Goal: Check status: Check status

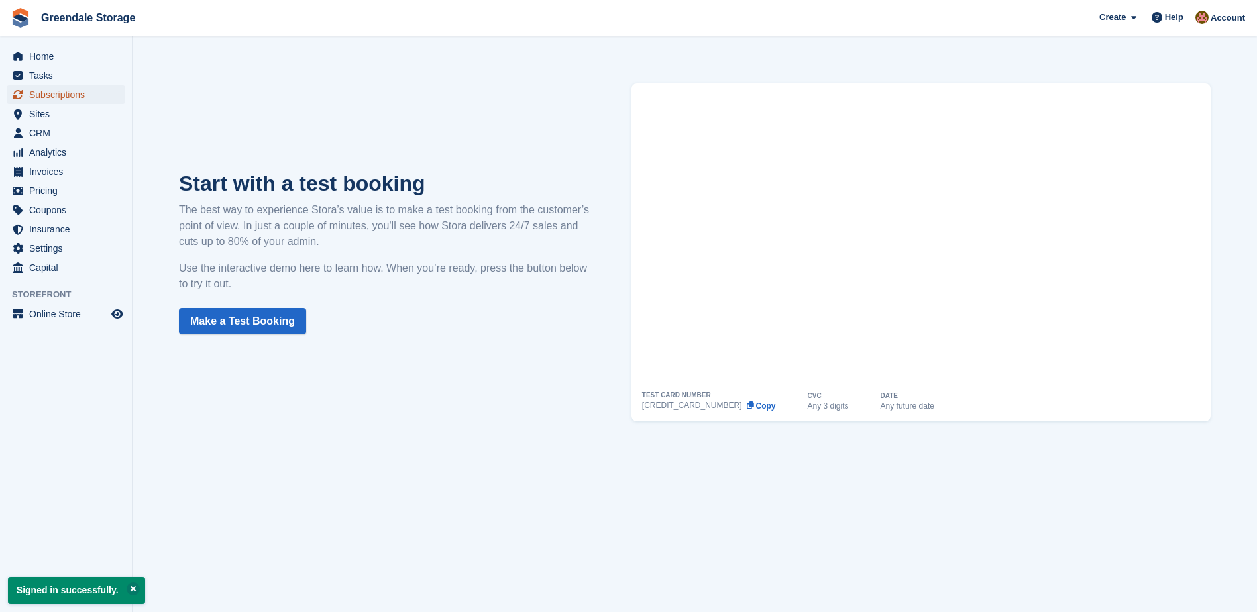
click at [32, 94] on span "Subscriptions" at bounding box center [69, 94] width 80 height 19
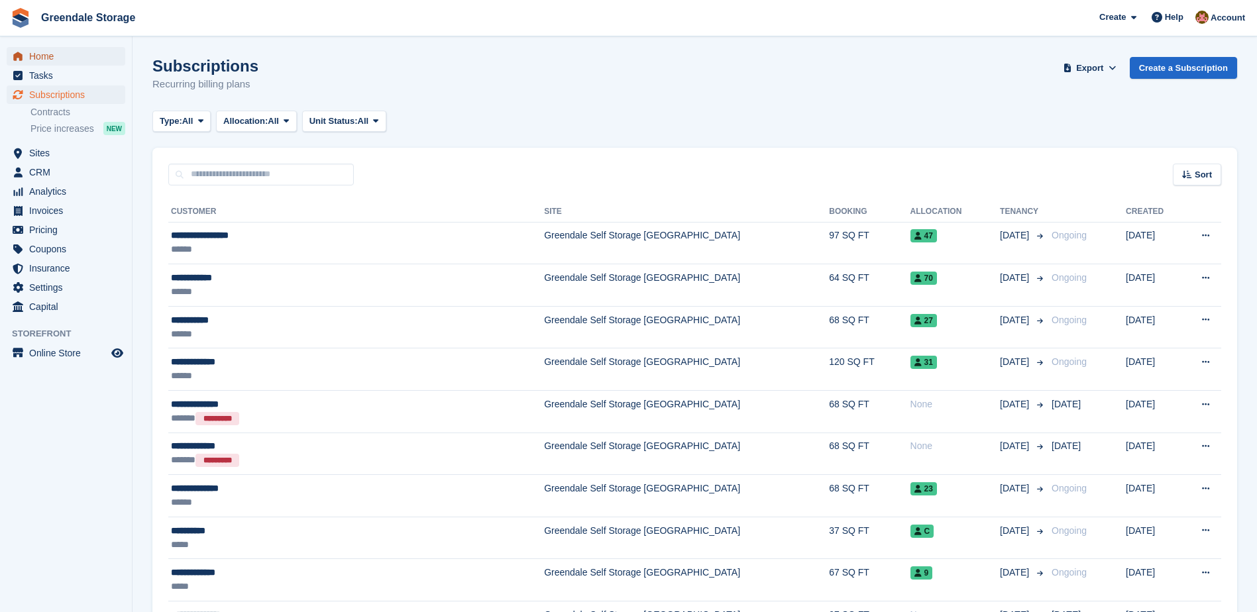
click at [43, 53] on span "Home" at bounding box center [69, 56] width 80 height 19
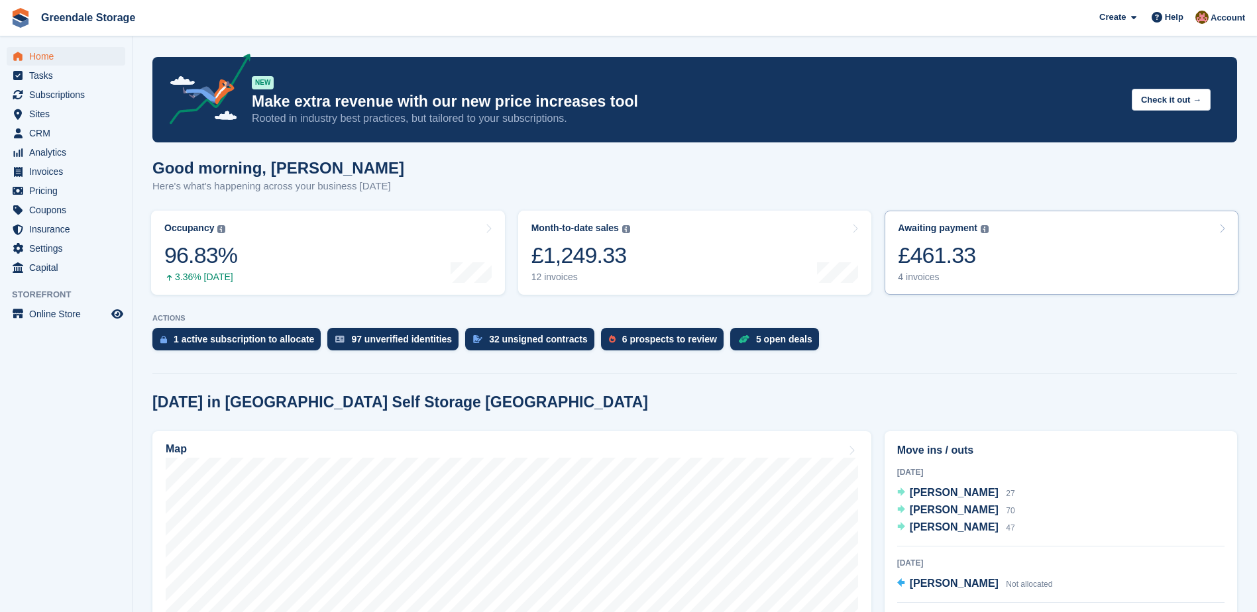
click at [1069, 242] on link "Awaiting payment The total outstanding balance on all open invoices. £461.33 4 …" at bounding box center [1062, 253] width 354 height 84
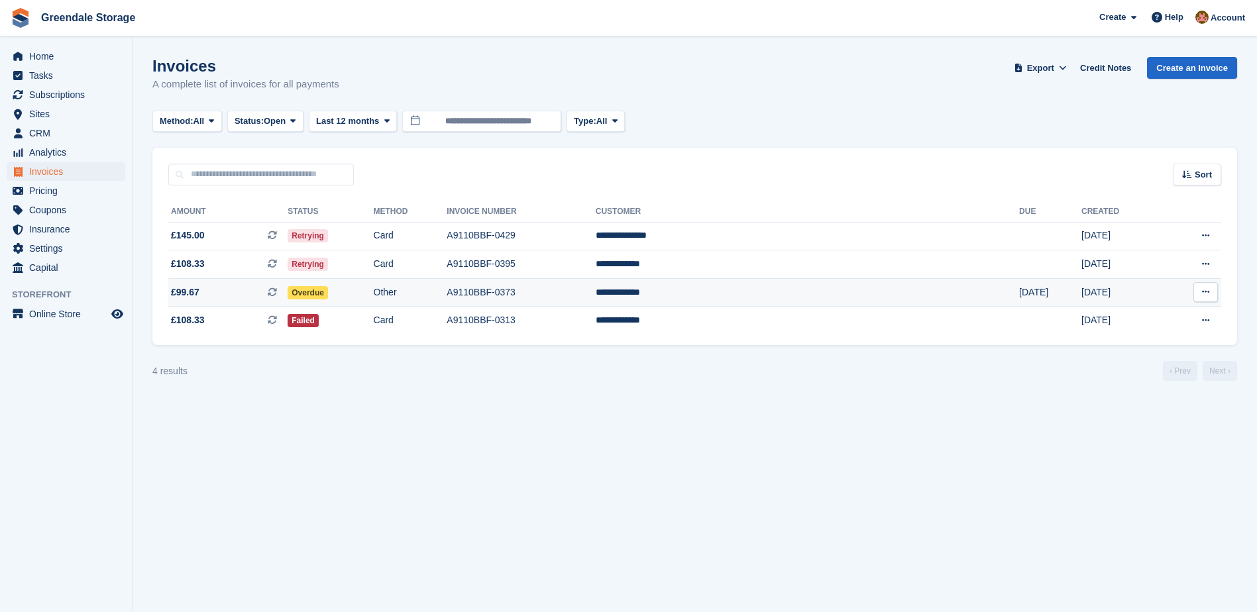
click at [595, 290] on td "A9110BBF-0373" at bounding box center [521, 292] width 148 height 28
click at [774, 238] on td "**********" at bounding box center [807, 236] width 423 height 28
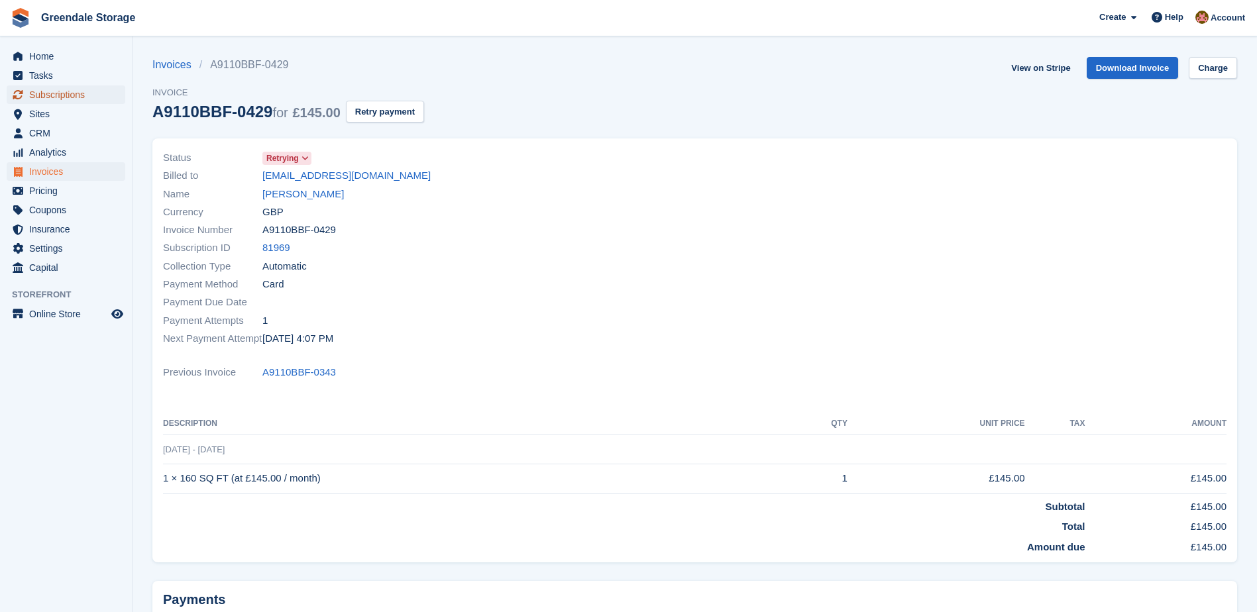
click at [63, 94] on span "Subscriptions" at bounding box center [69, 94] width 80 height 19
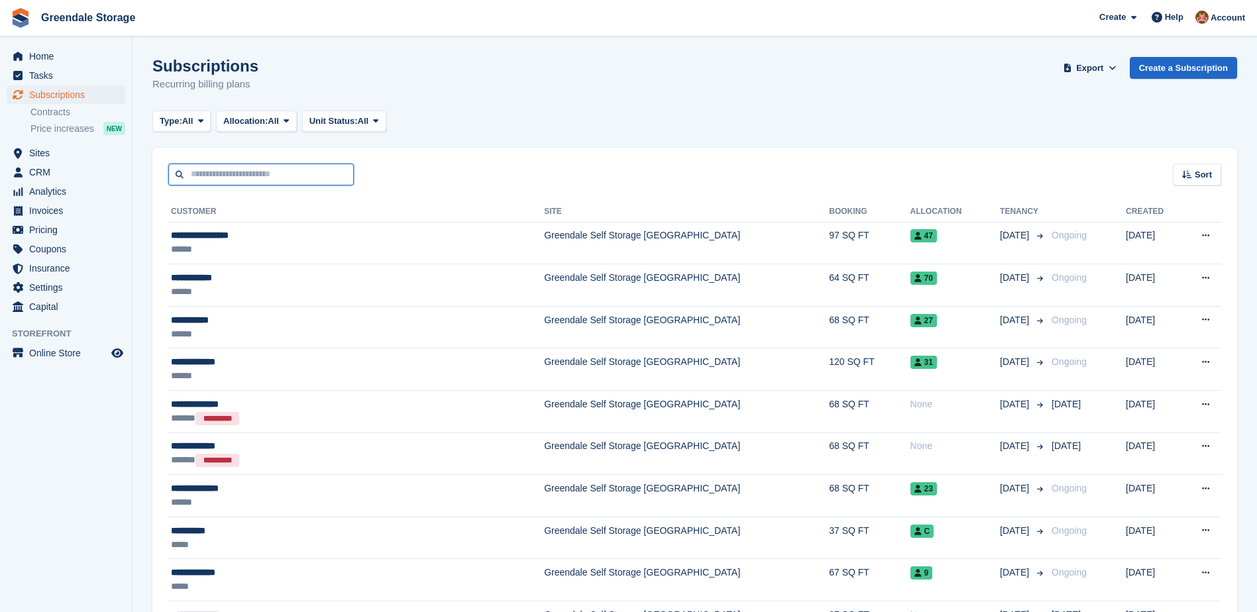
click at [217, 171] on input "text" at bounding box center [261, 175] width 186 height 22
type input "*****"
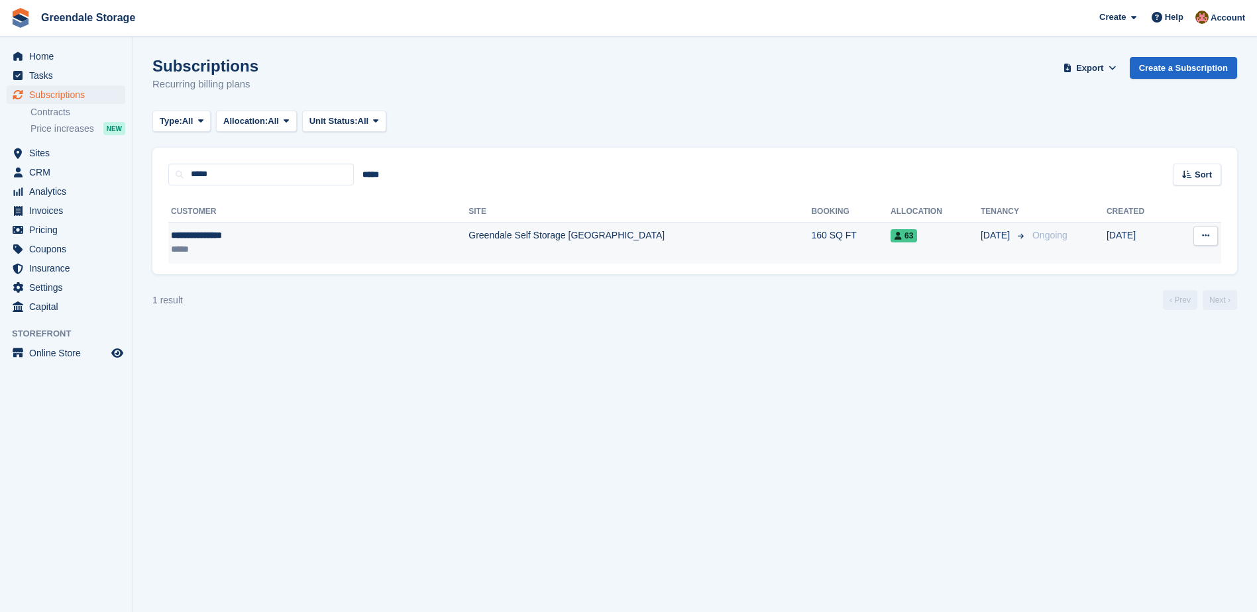
click at [468, 242] on td "Greendale Self Storage [GEOGRAPHIC_DATA]" at bounding box center [639, 243] width 343 height 42
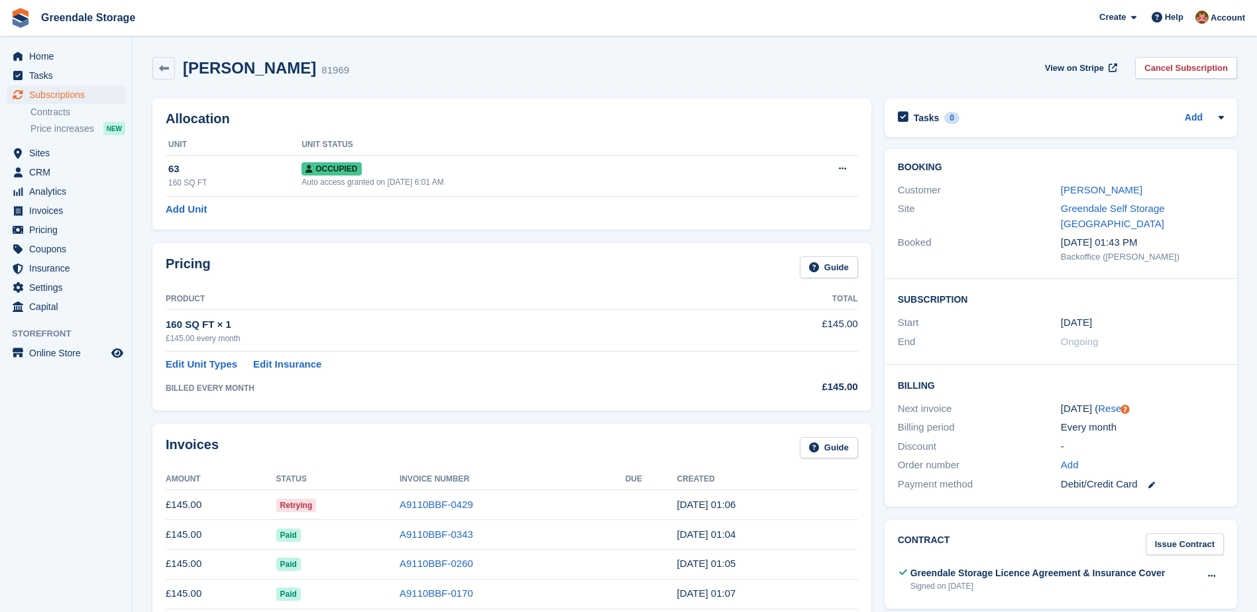
scroll to position [133, 0]
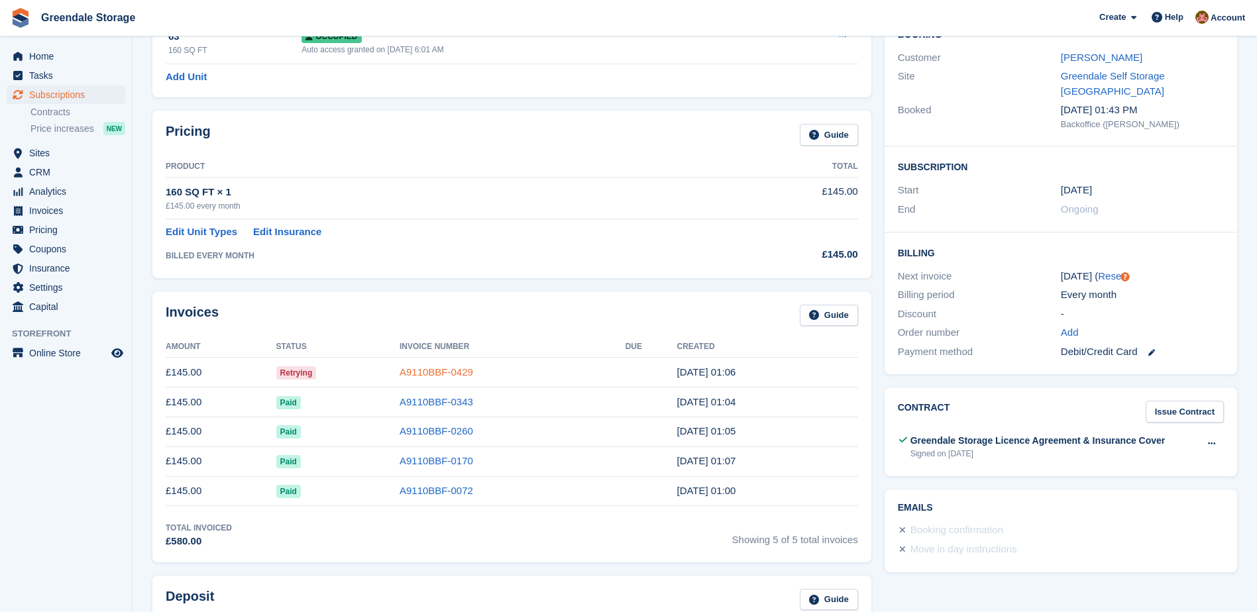
click at [443, 374] on link "A9110BBF-0429" at bounding box center [437, 371] width 74 height 11
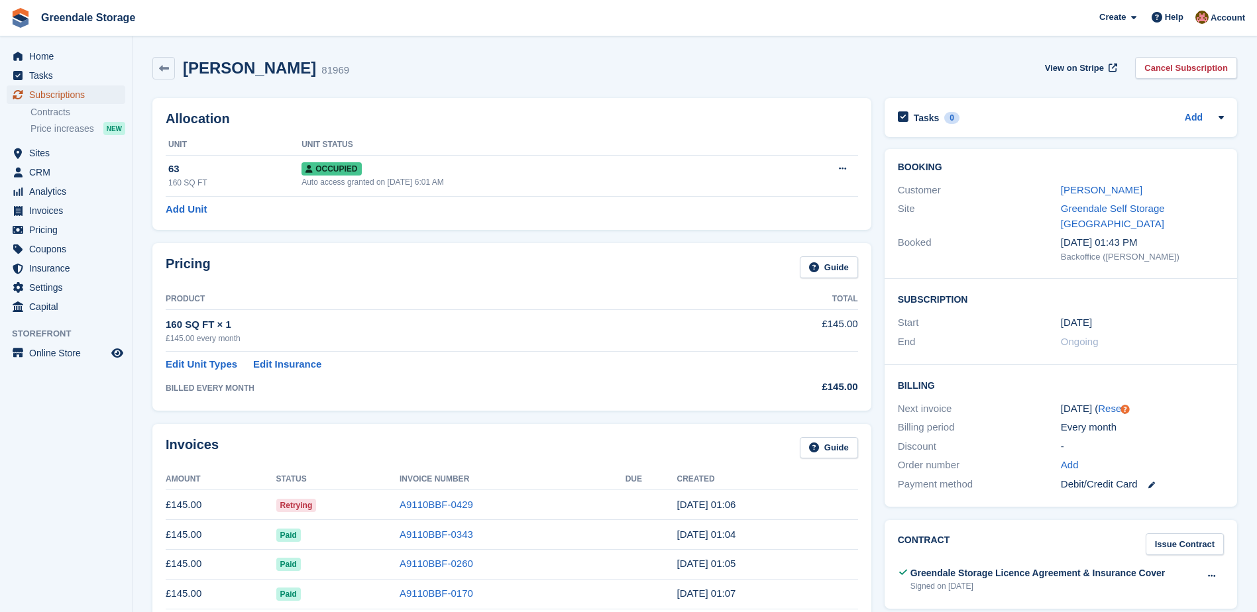
click at [75, 93] on span "Subscriptions" at bounding box center [69, 94] width 80 height 19
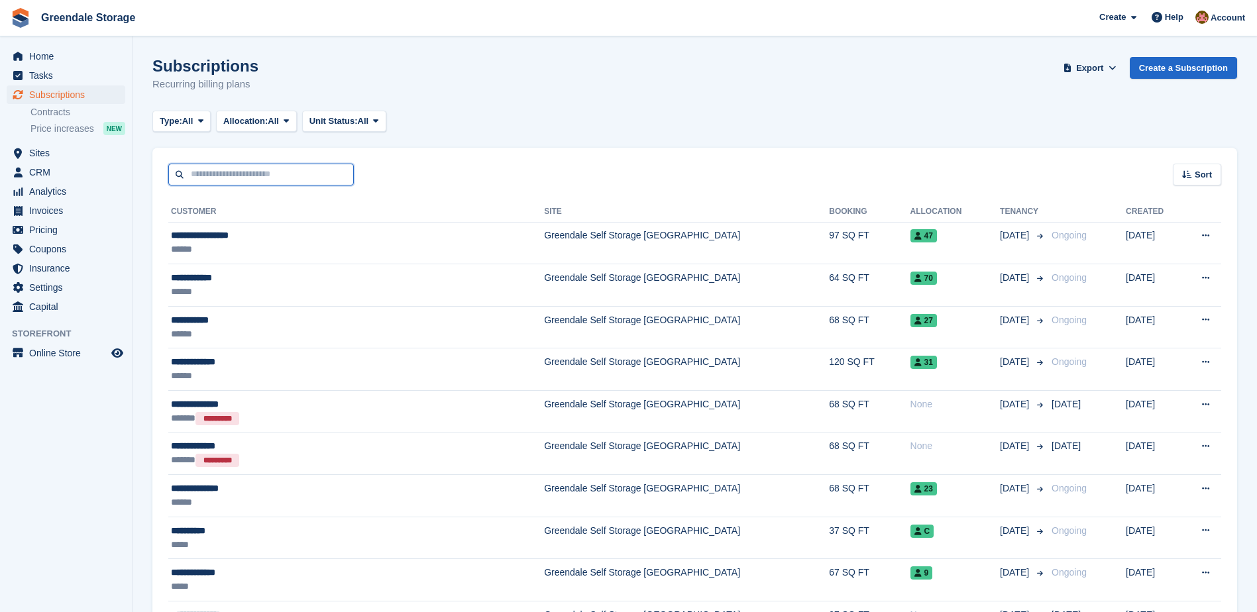
click at [201, 176] on input "text" at bounding box center [261, 175] width 186 height 22
type input "******"
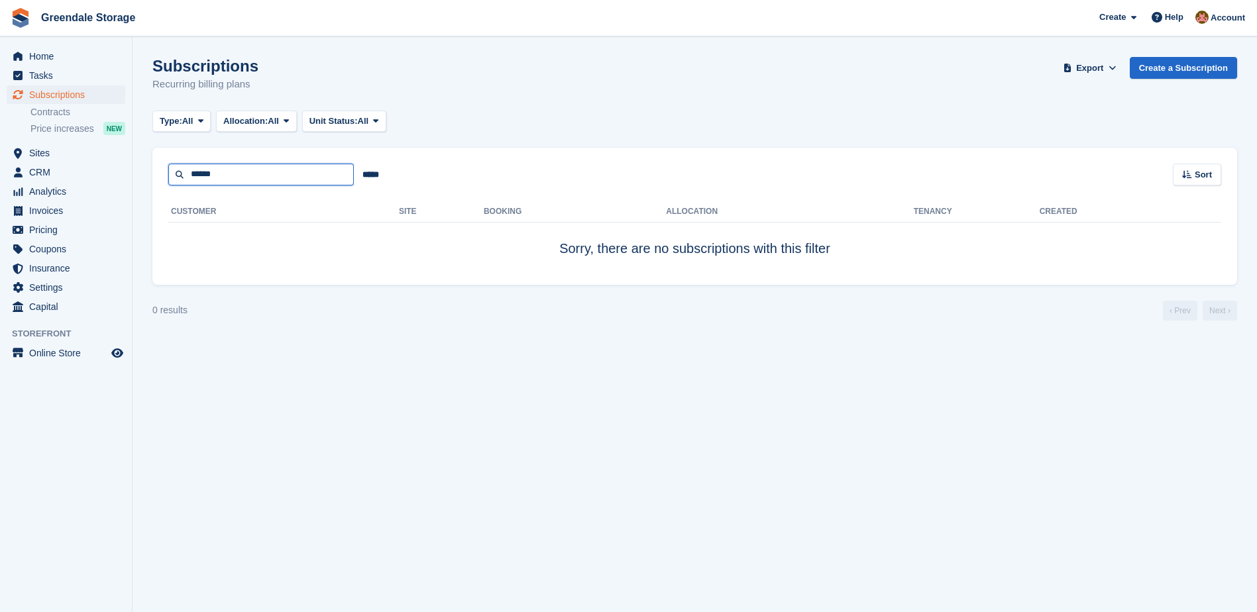
click at [258, 177] on input "******" at bounding box center [261, 175] width 186 height 22
type input "*****"
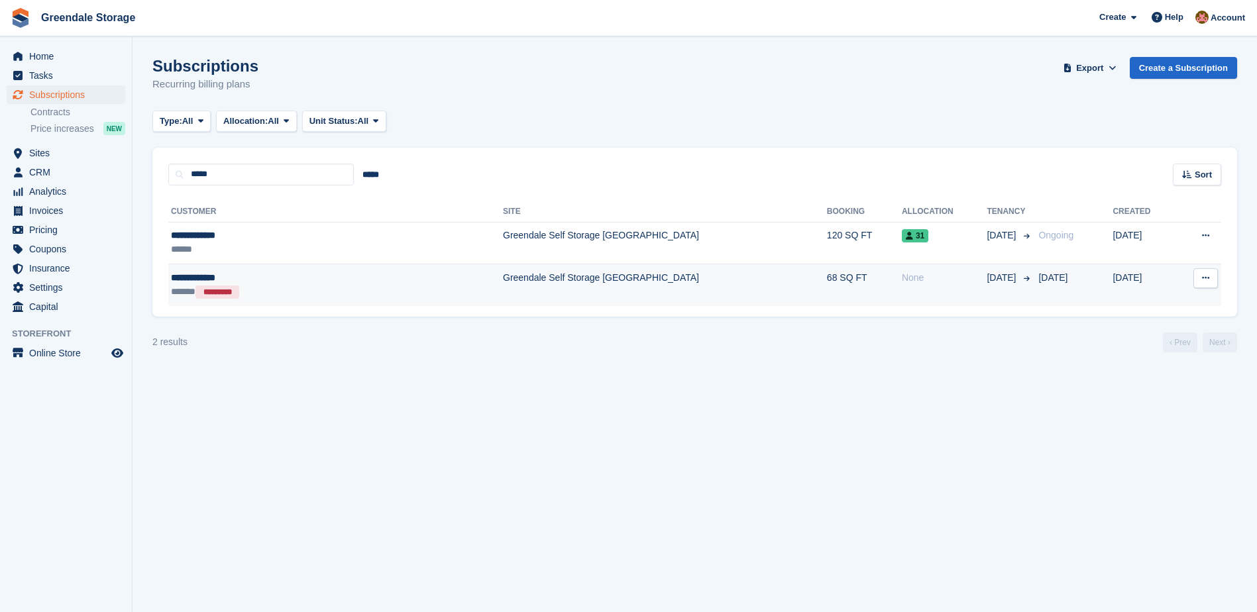
click at [503, 277] on td "Greendale Self Storage [GEOGRAPHIC_DATA]" at bounding box center [665, 285] width 324 height 42
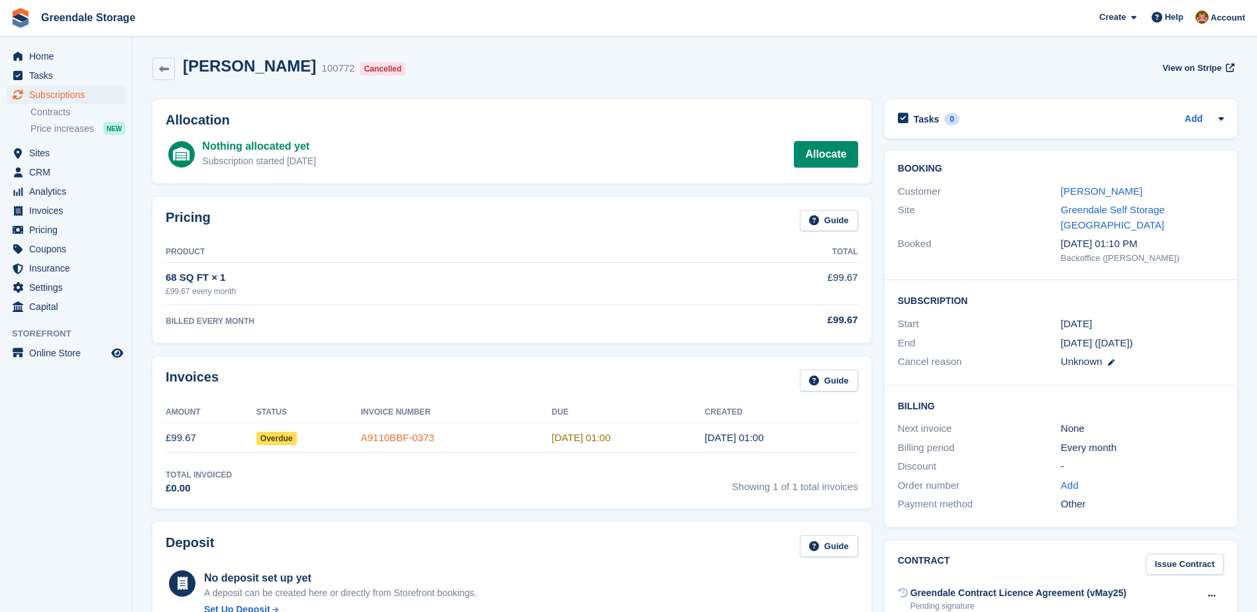
drag, startPoint x: 393, startPoint y: 429, endPoint x: 391, endPoint y: 437, distance: 8.2
click at [394, 430] on td "A9110BBF-0373" at bounding box center [455, 438] width 191 height 30
click at [391, 437] on link "A9110BBF-0373" at bounding box center [397, 437] width 74 height 11
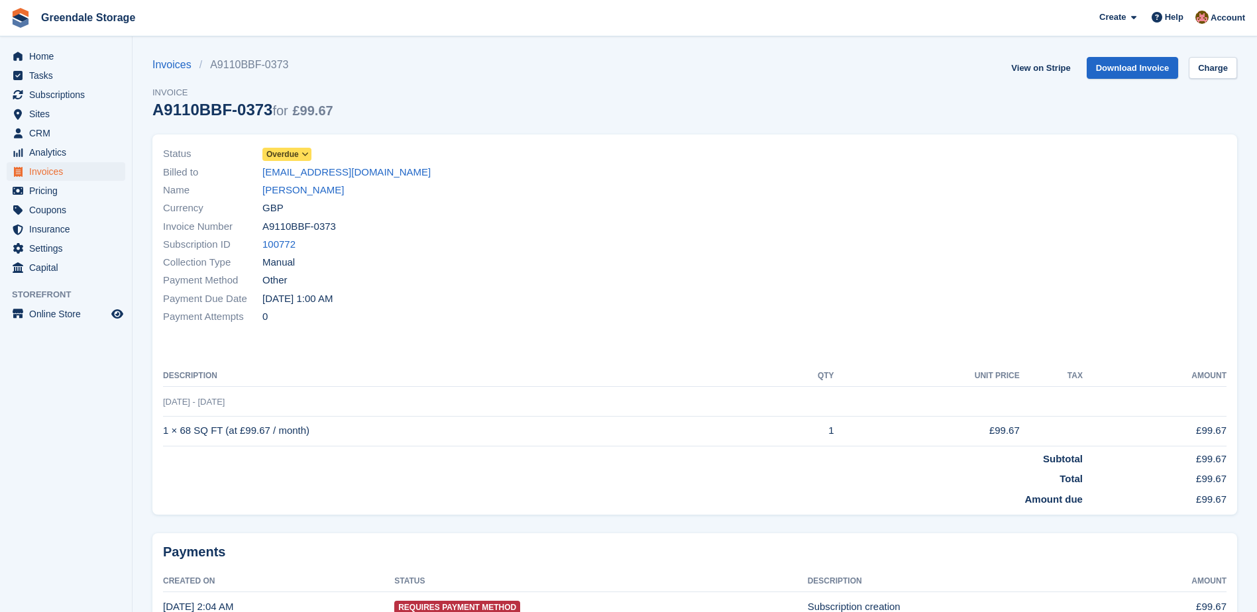
click at [303, 152] on icon at bounding box center [304, 154] width 7 height 8
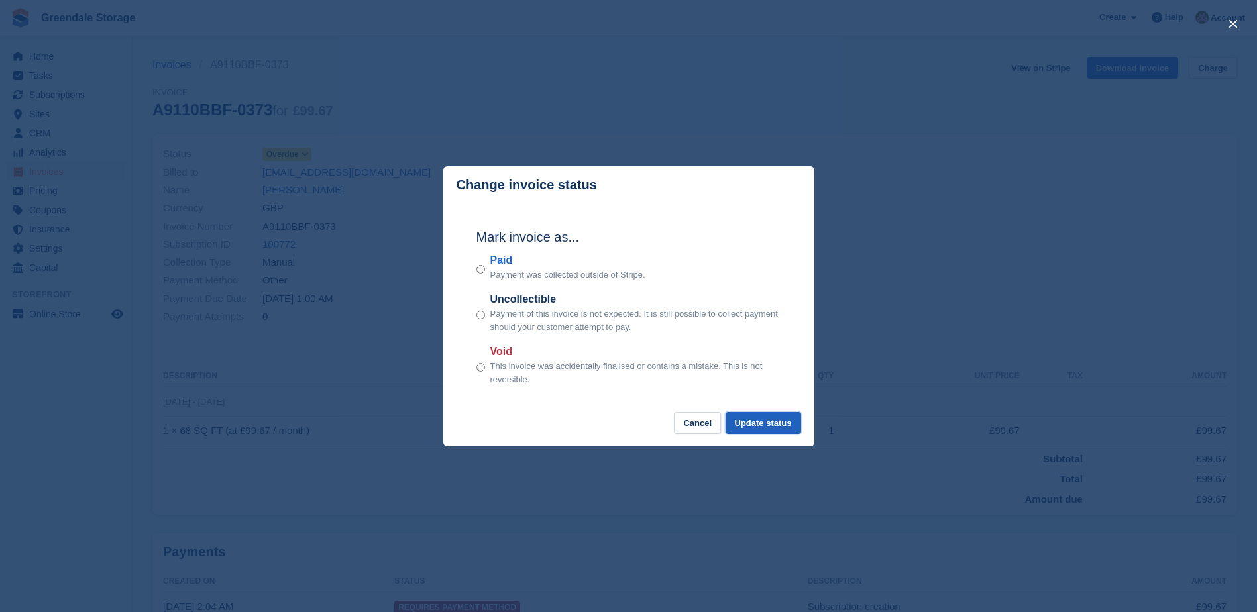
click at [753, 431] on button "Update status" at bounding box center [764, 423] width 76 height 22
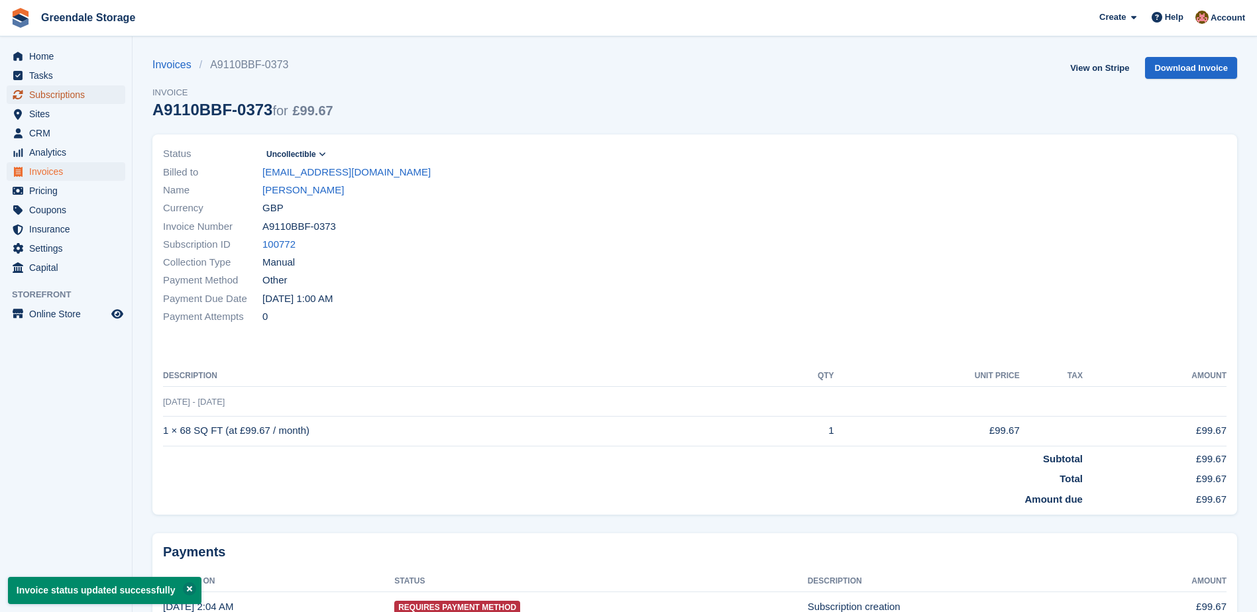
click at [40, 98] on span "Subscriptions" at bounding box center [69, 94] width 80 height 19
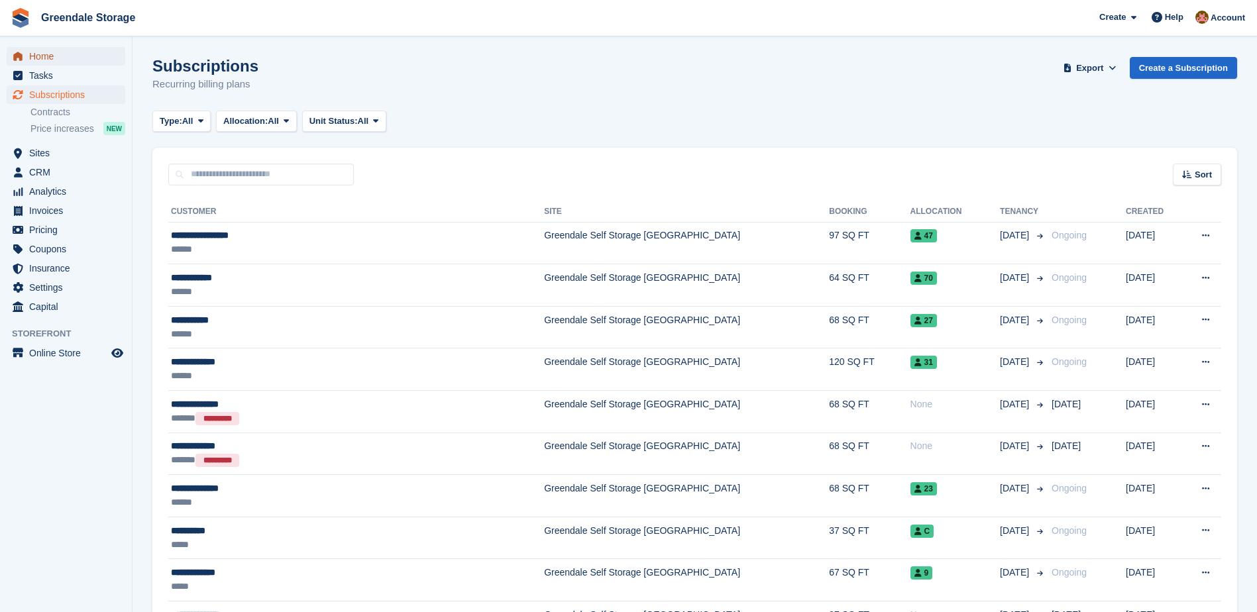
click at [48, 52] on span "Home" at bounding box center [69, 56] width 80 height 19
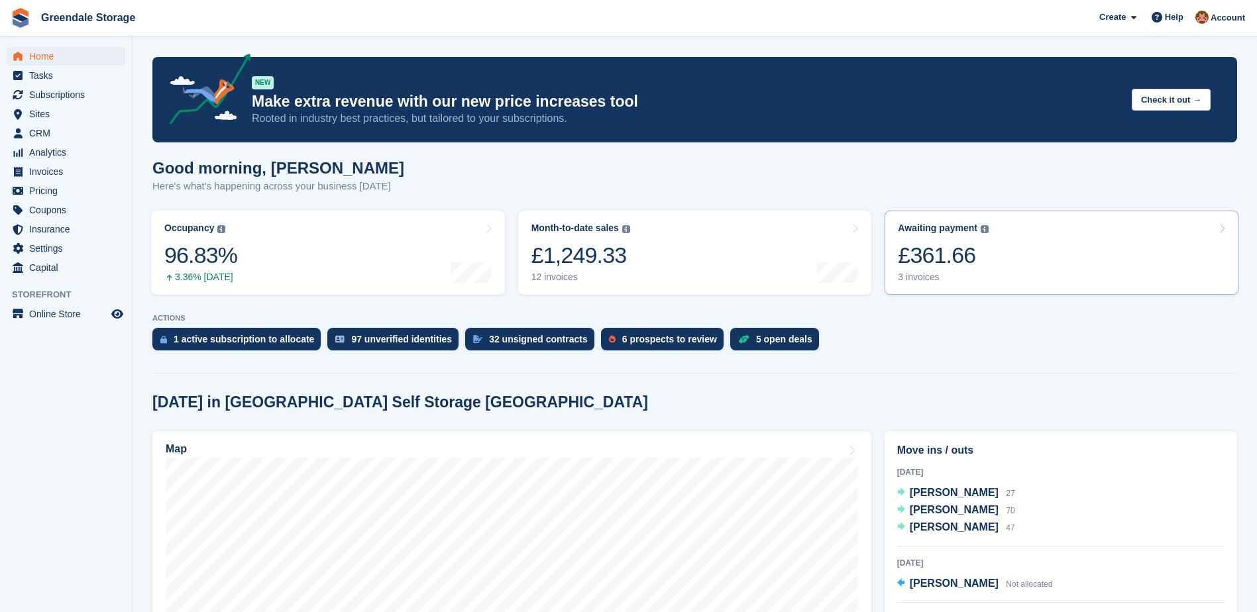
click at [1053, 245] on link "Awaiting payment The total outstanding balance on all open invoices. £361.66 3 …" at bounding box center [1062, 253] width 354 height 84
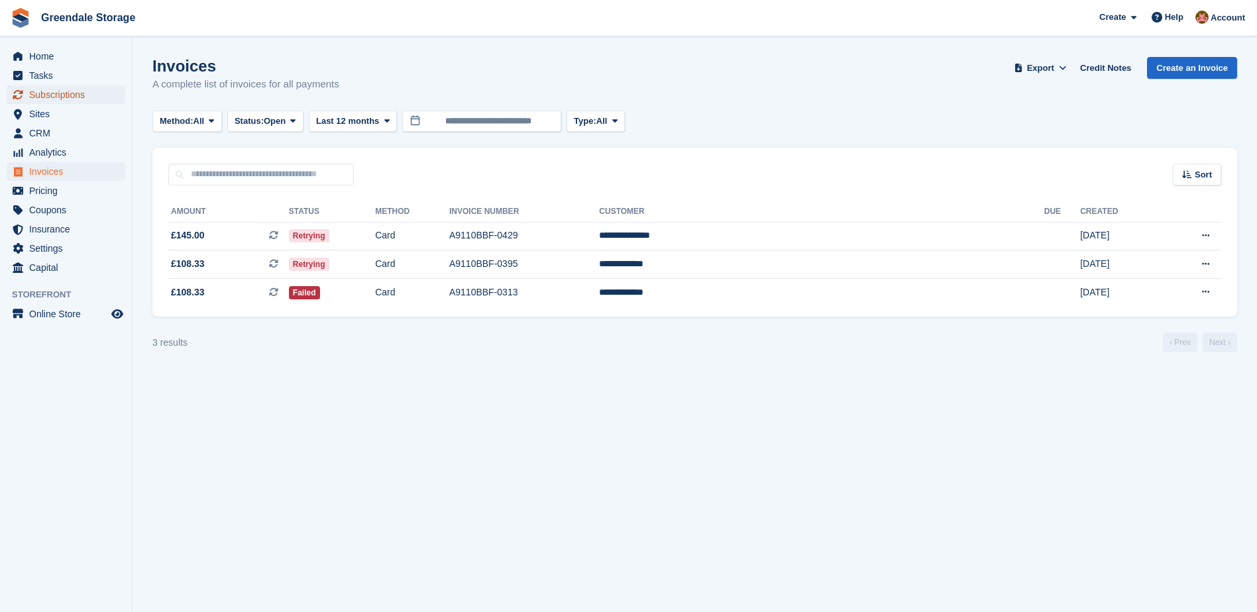
click at [66, 95] on span "Subscriptions" at bounding box center [69, 94] width 80 height 19
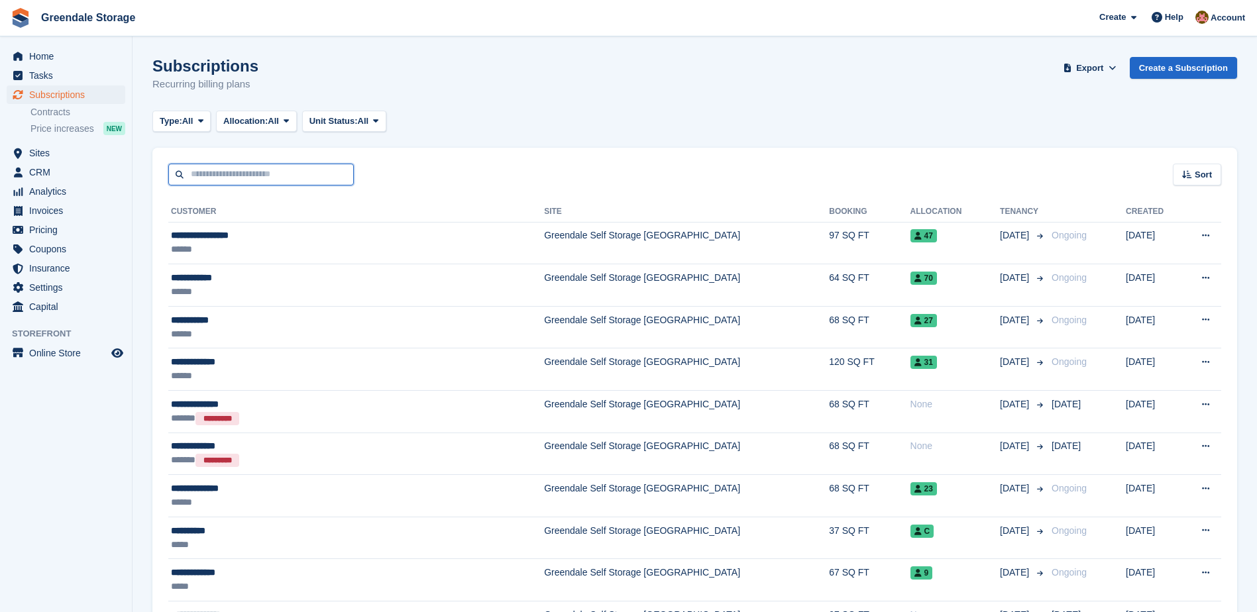
click at [219, 179] on input "text" at bounding box center [261, 175] width 186 height 22
type input "***"
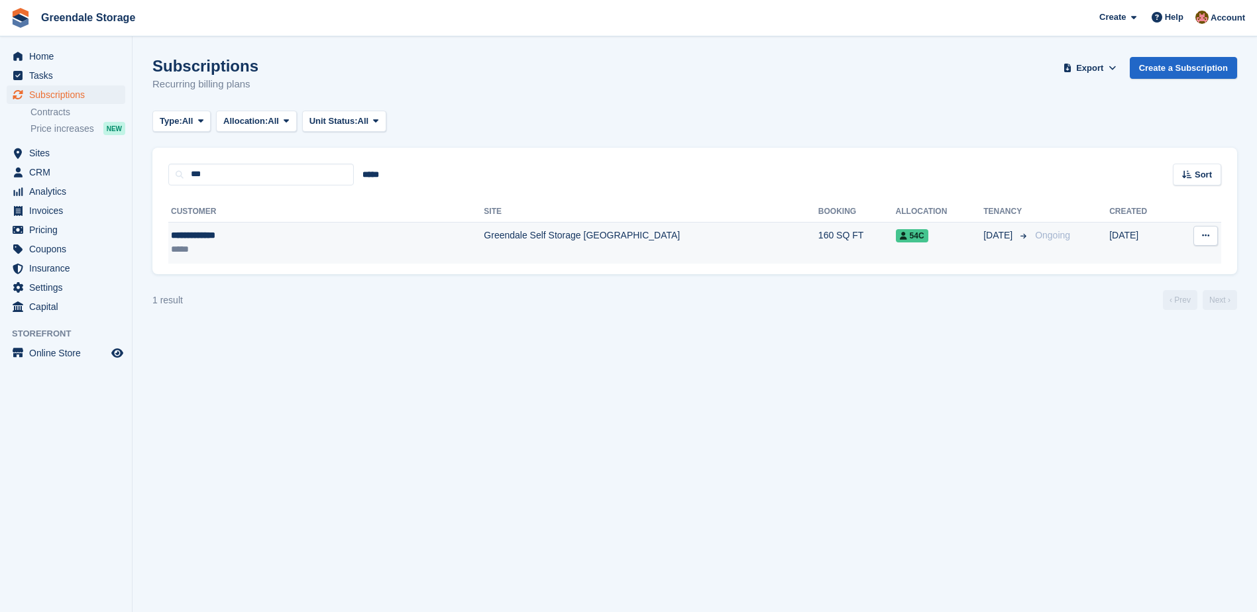
click at [353, 233] on div "**********" at bounding box center [262, 236] width 182 height 14
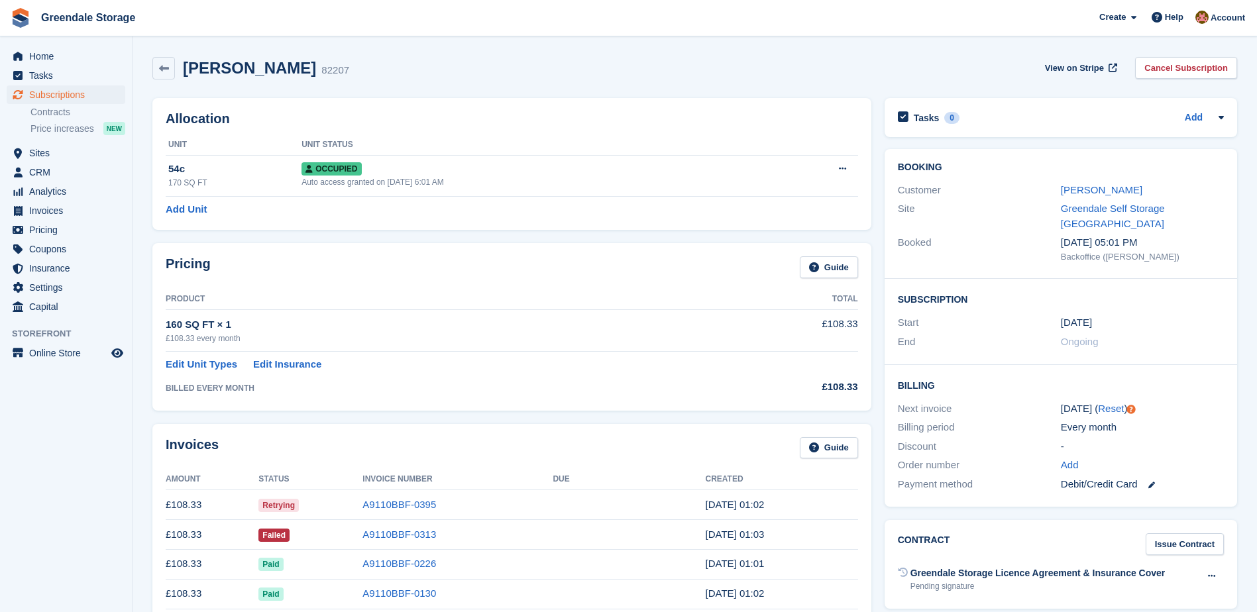
scroll to position [66, 0]
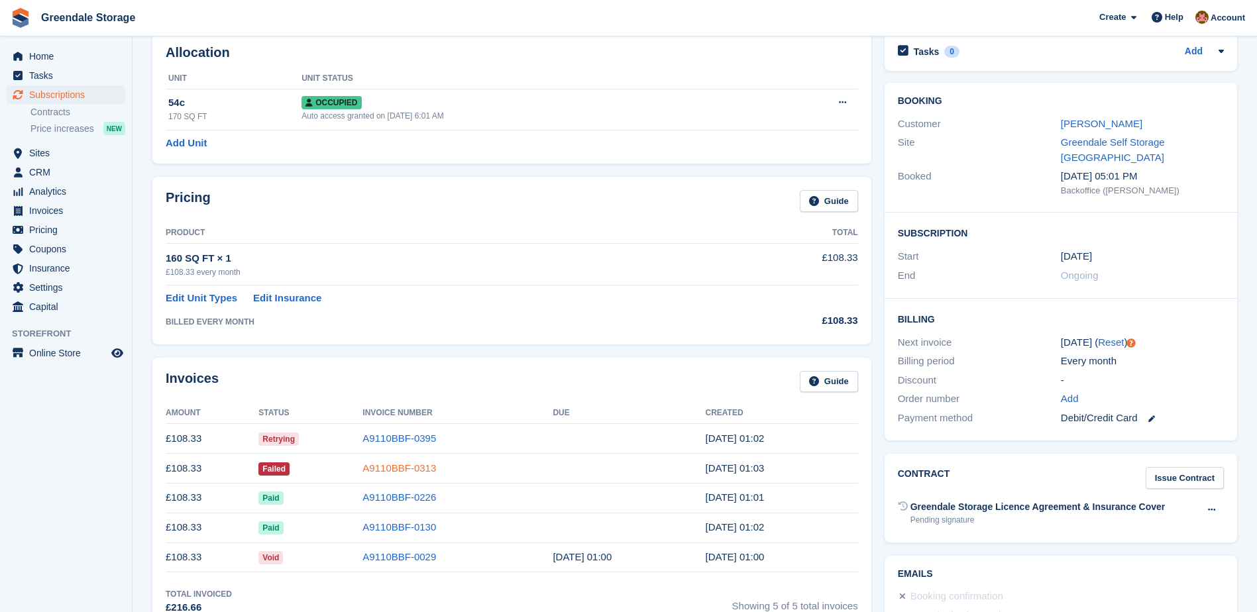
click at [408, 472] on link "A9110BBF-0313" at bounding box center [399, 468] width 74 height 11
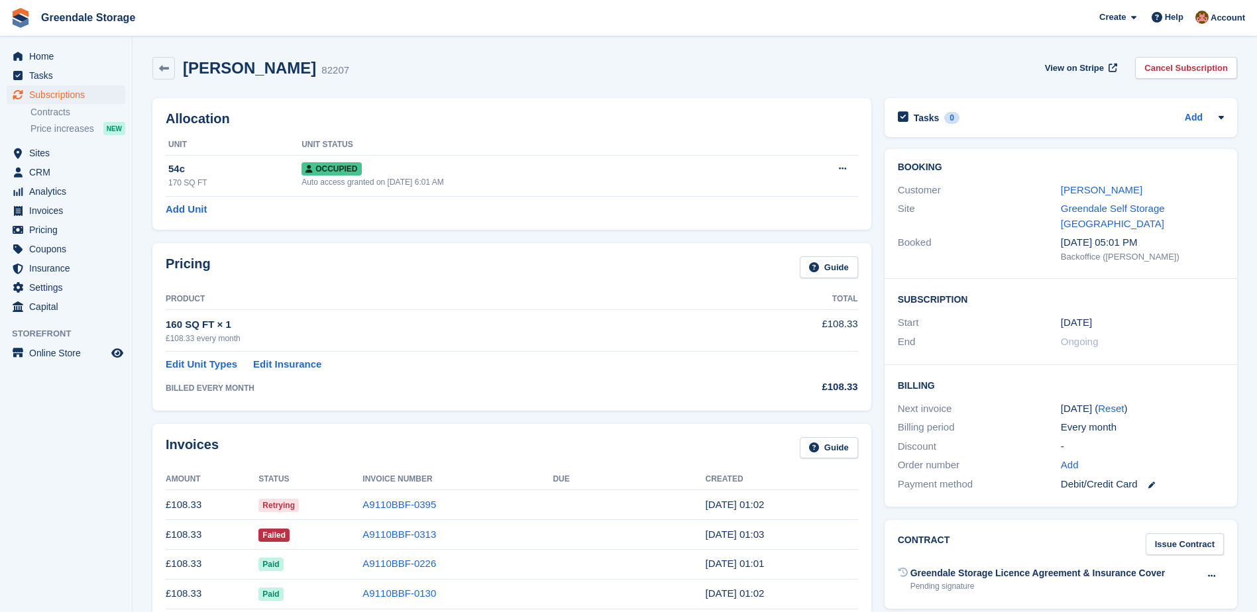
scroll to position [66, 0]
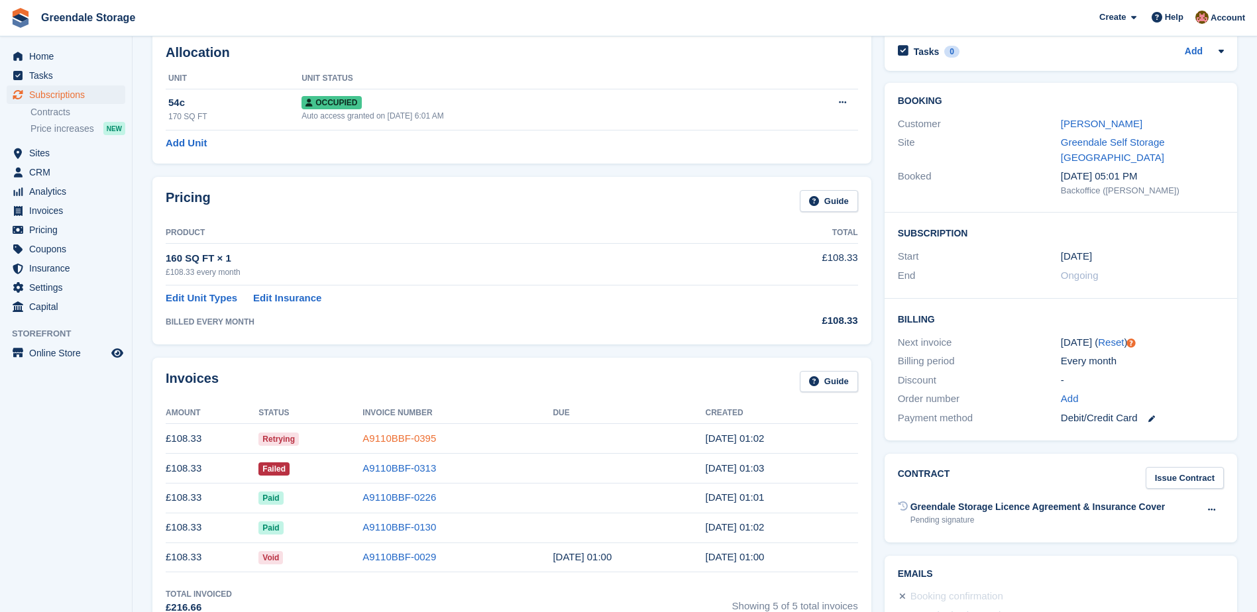
click at [401, 441] on link "A9110BBF-0395" at bounding box center [399, 438] width 74 height 11
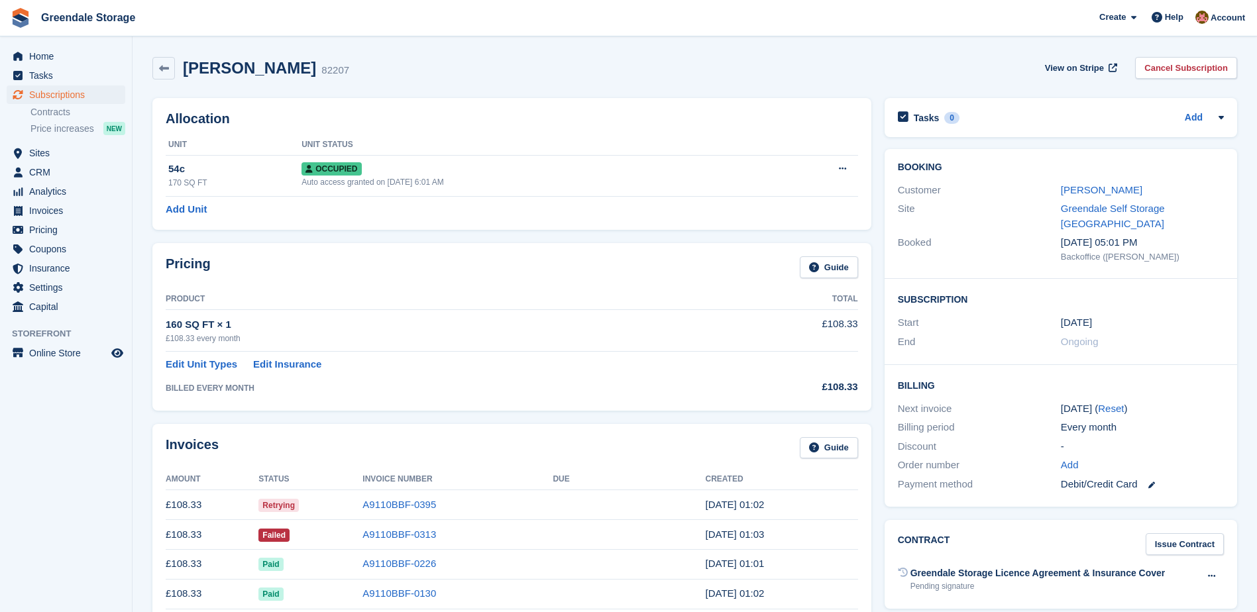
scroll to position [66, 0]
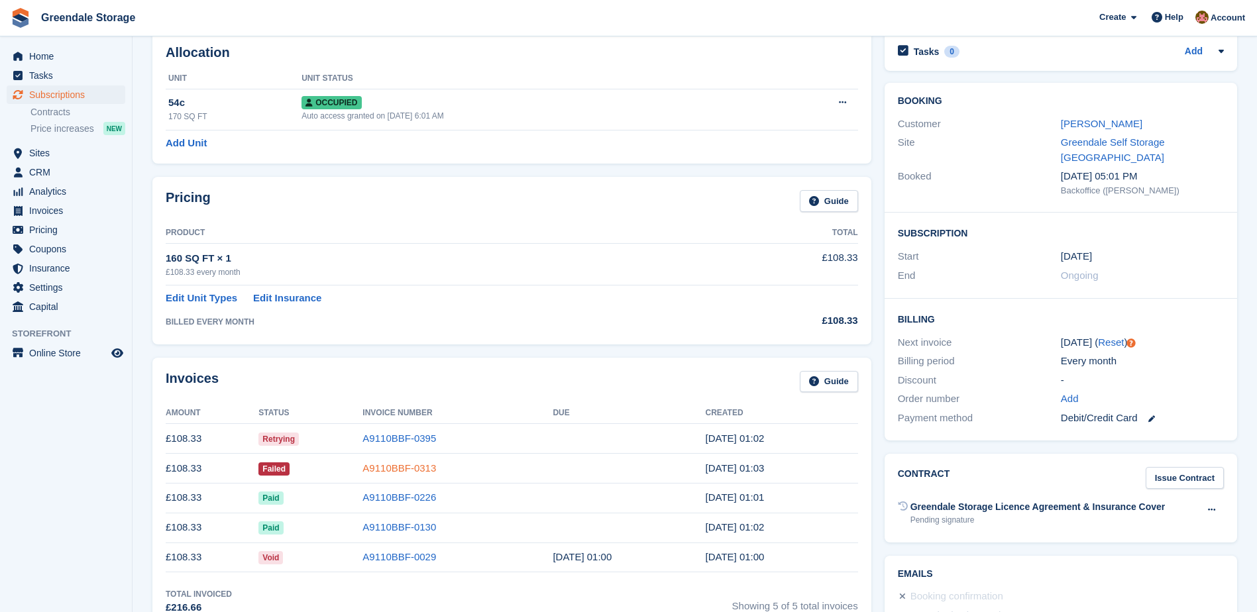
click at [388, 466] on link "A9110BBF-0313" at bounding box center [399, 468] width 74 height 11
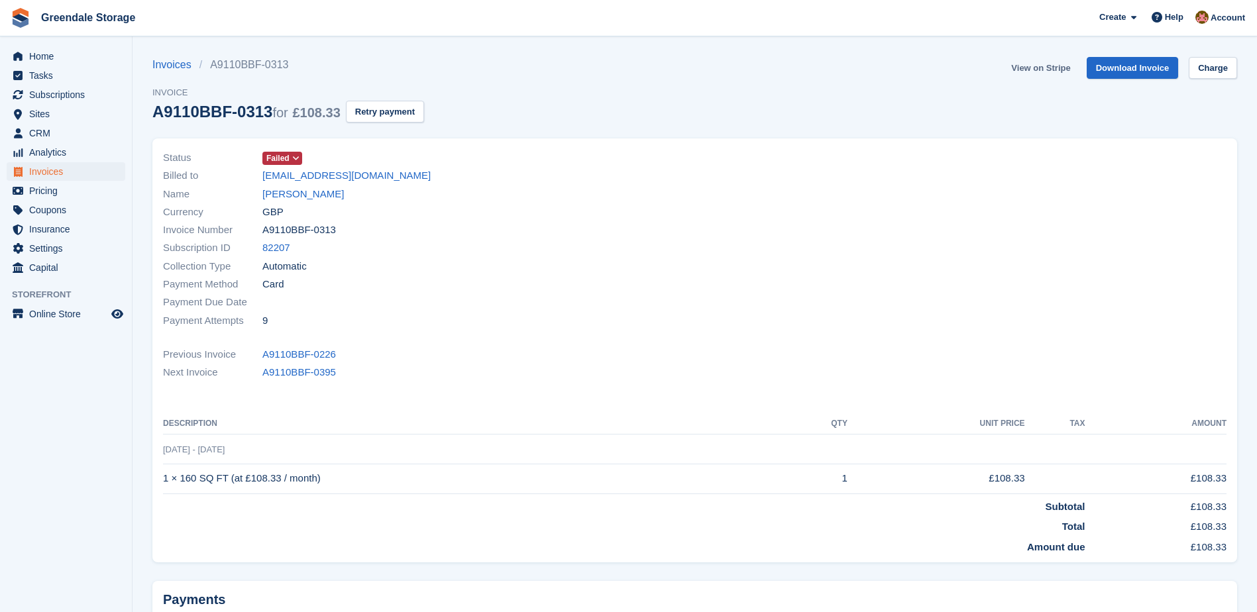
click at [1048, 66] on link "View on Stripe" at bounding box center [1041, 68] width 70 height 22
click at [294, 152] on span "Failed" at bounding box center [282, 158] width 40 height 13
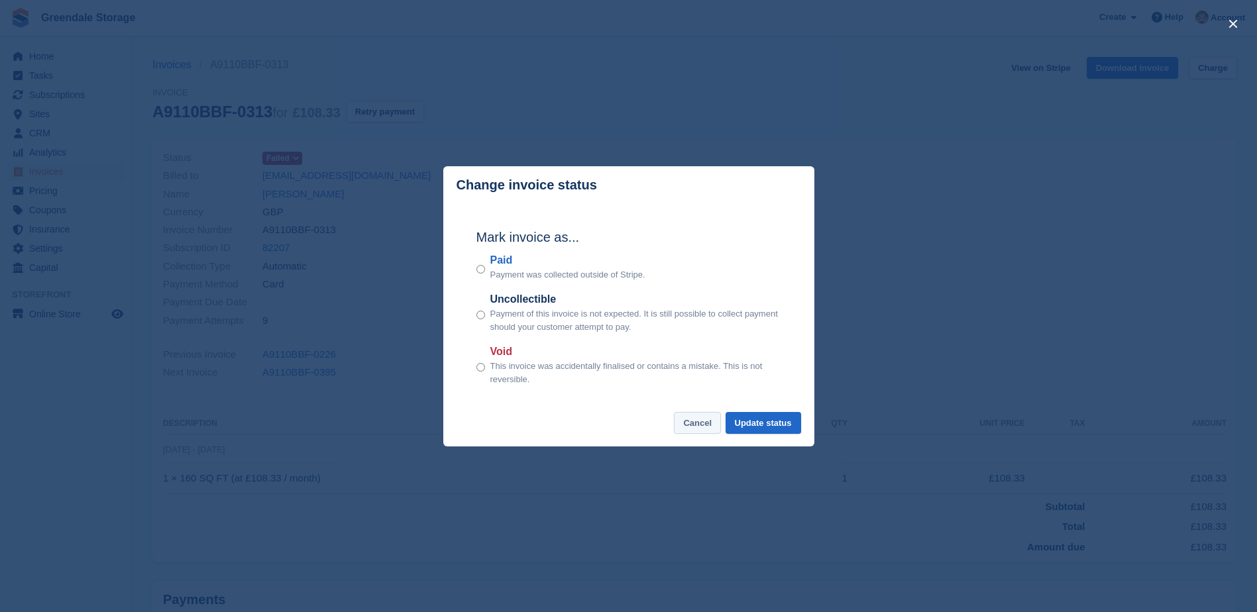
click at [694, 428] on button "Cancel" at bounding box center [697, 423] width 47 height 22
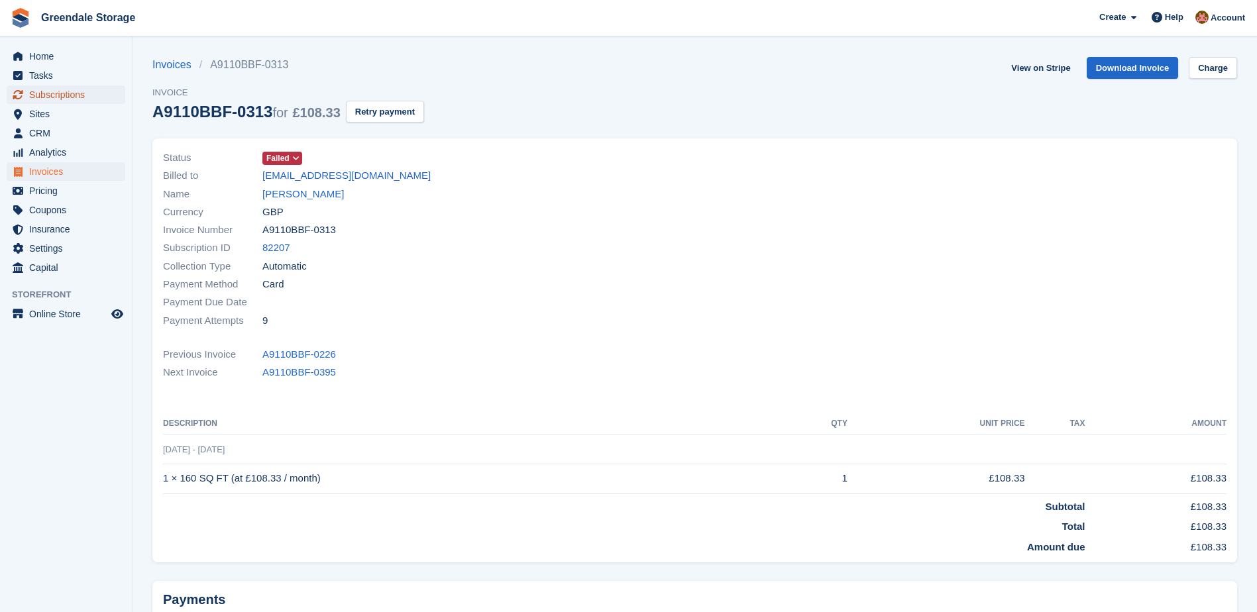
click at [64, 95] on span "Subscriptions" at bounding box center [69, 94] width 80 height 19
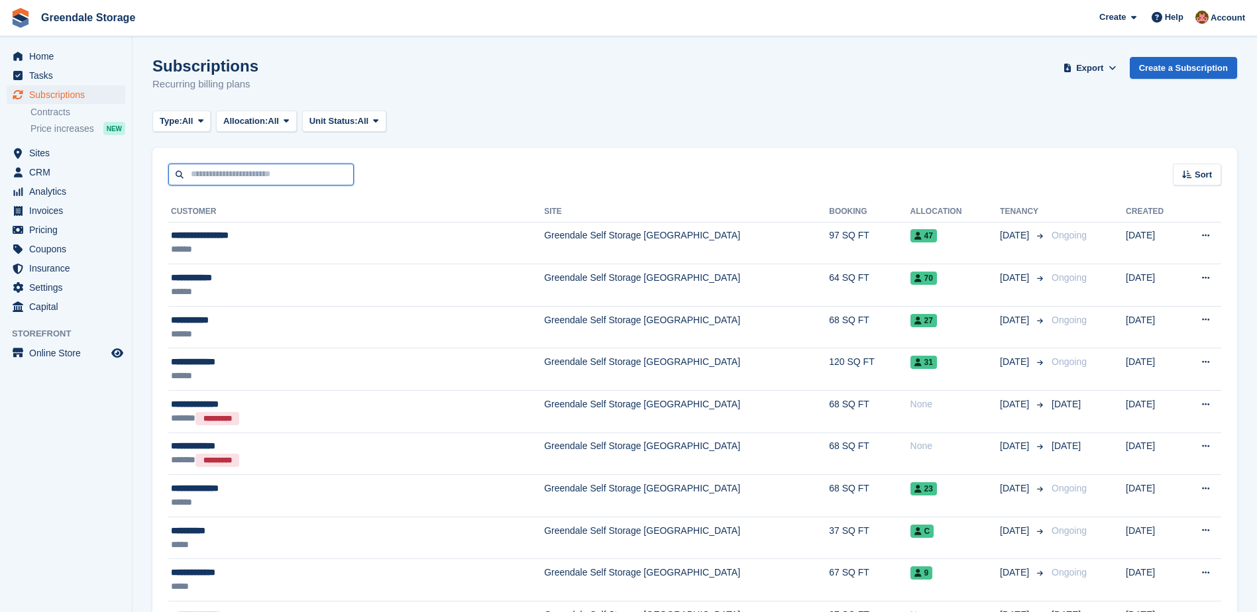
click at [235, 181] on input "text" at bounding box center [261, 175] width 186 height 22
type input "***"
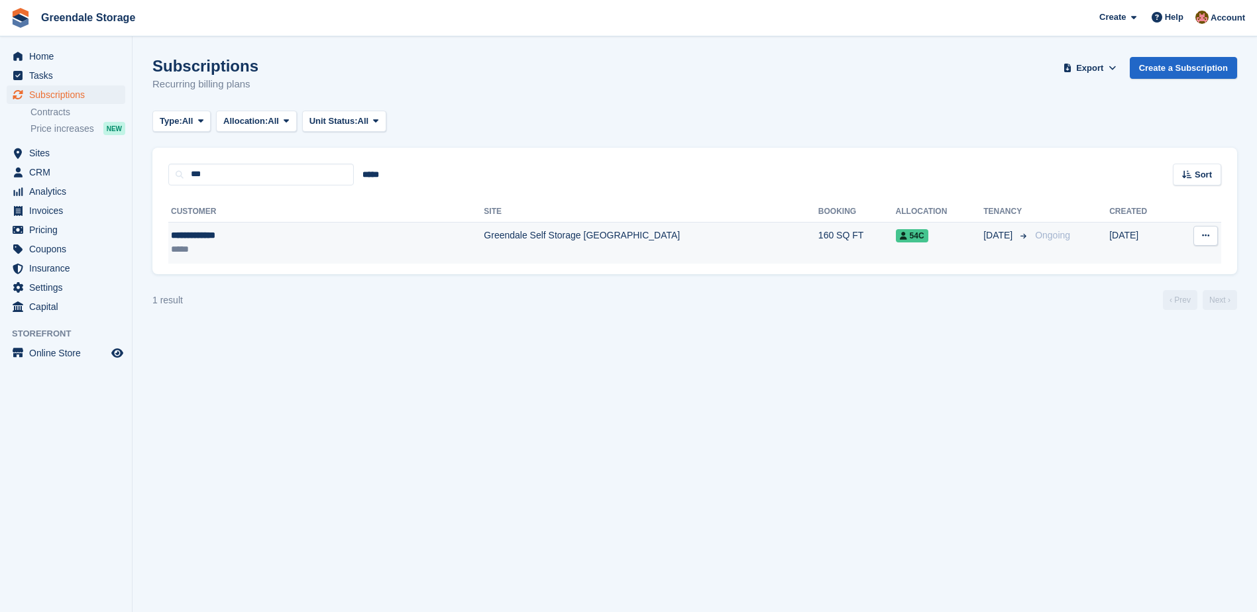
click at [484, 232] on td "Greendale Self Storage [GEOGRAPHIC_DATA]" at bounding box center [651, 243] width 335 height 42
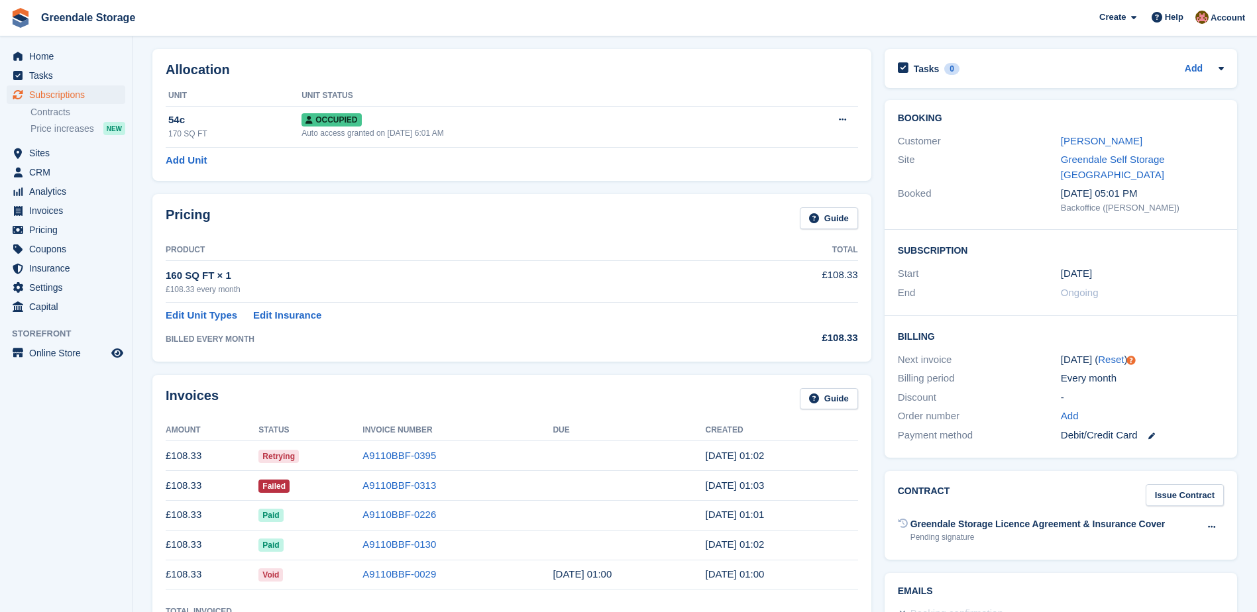
scroll to position [133, 0]
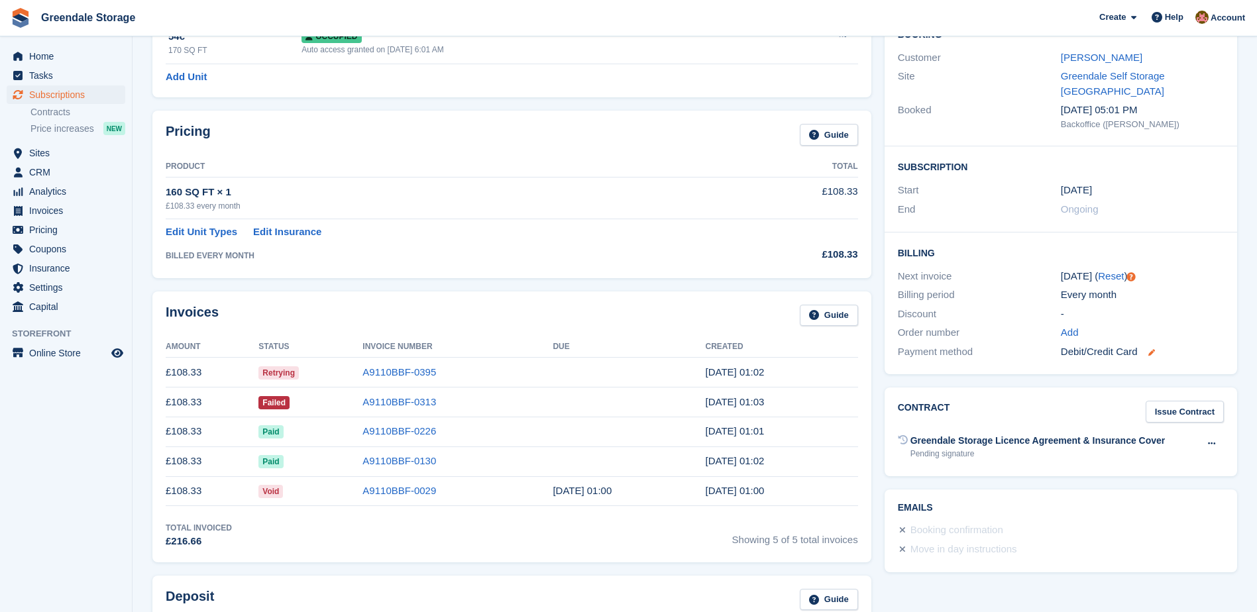
click at [1150, 349] on icon at bounding box center [1151, 352] width 7 height 7
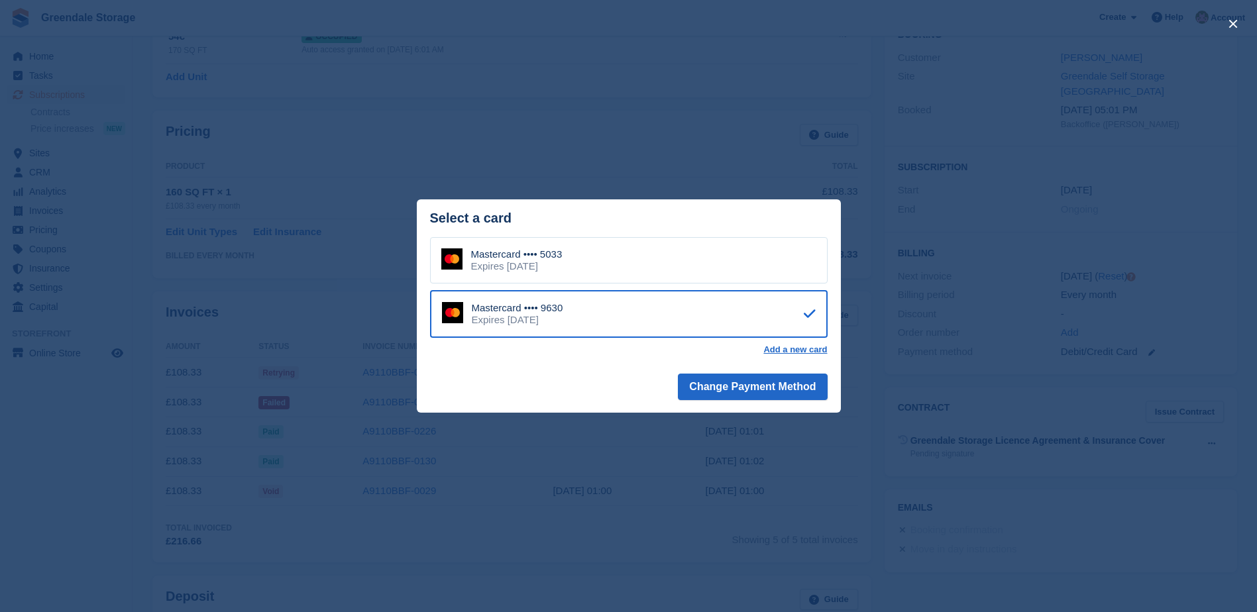
click at [861, 466] on div "close" at bounding box center [628, 306] width 1257 height 612
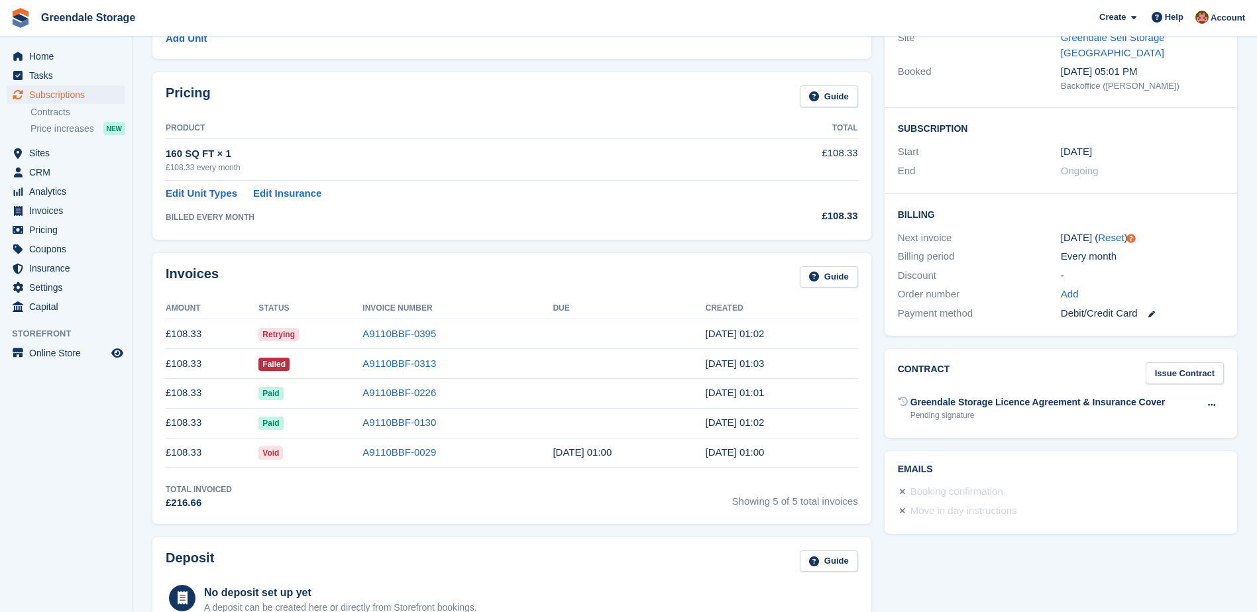
scroll to position [0, 0]
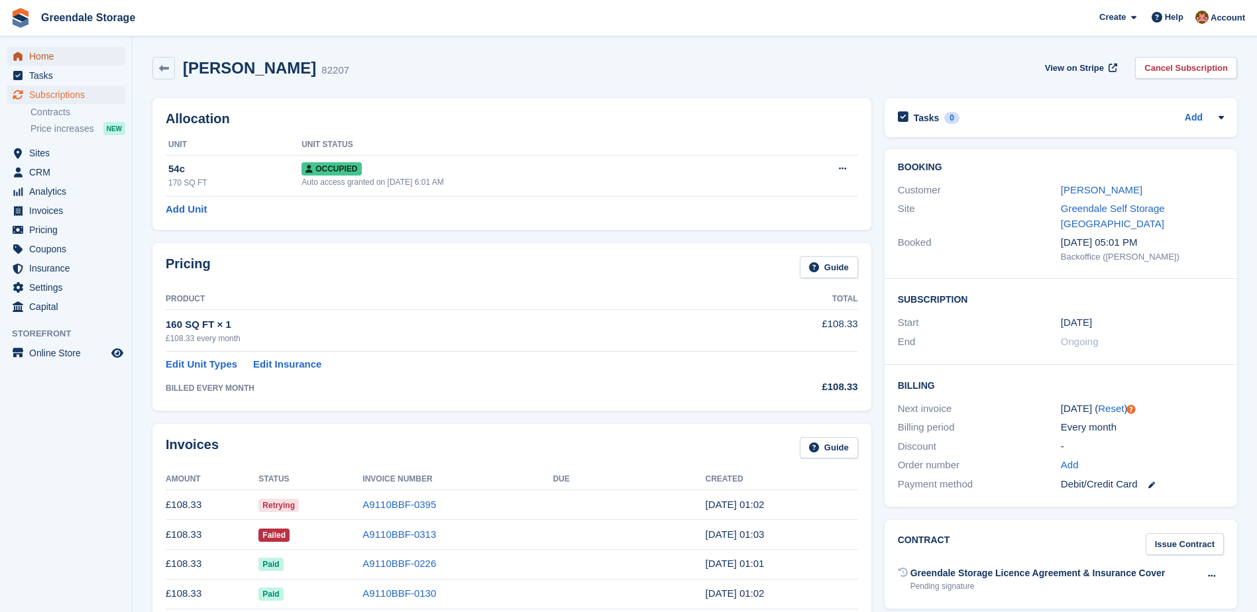
click at [42, 55] on span "Home" at bounding box center [69, 56] width 80 height 19
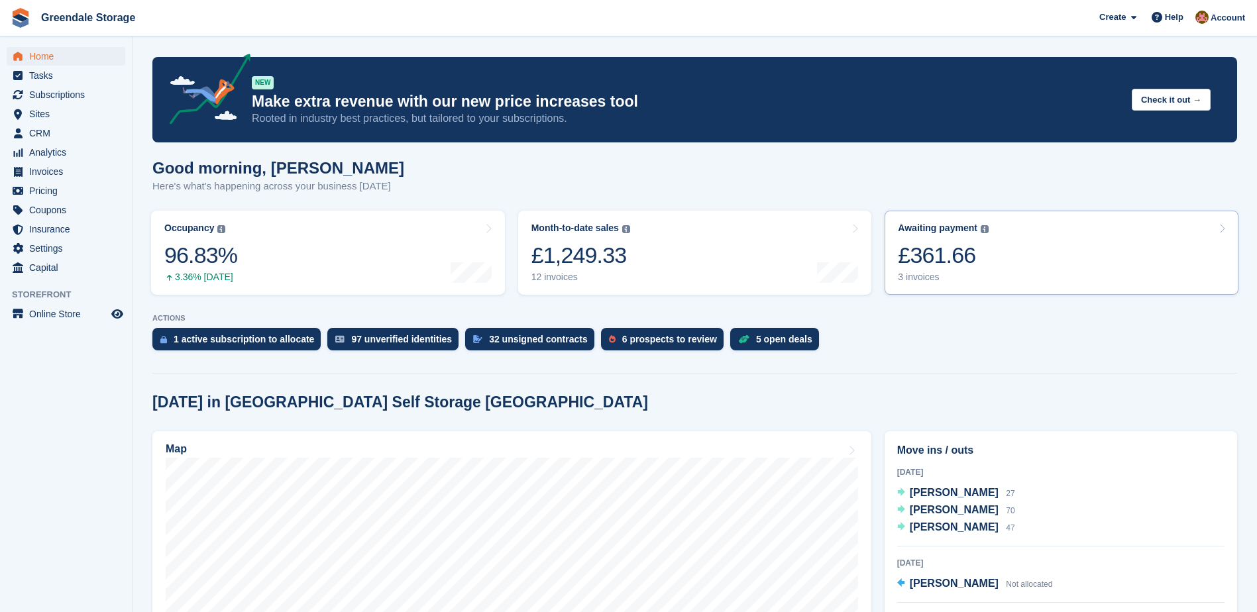
click at [1103, 256] on link "Awaiting payment The total outstanding balance on all open invoices. £361.66 3 …" at bounding box center [1062, 253] width 354 height 84
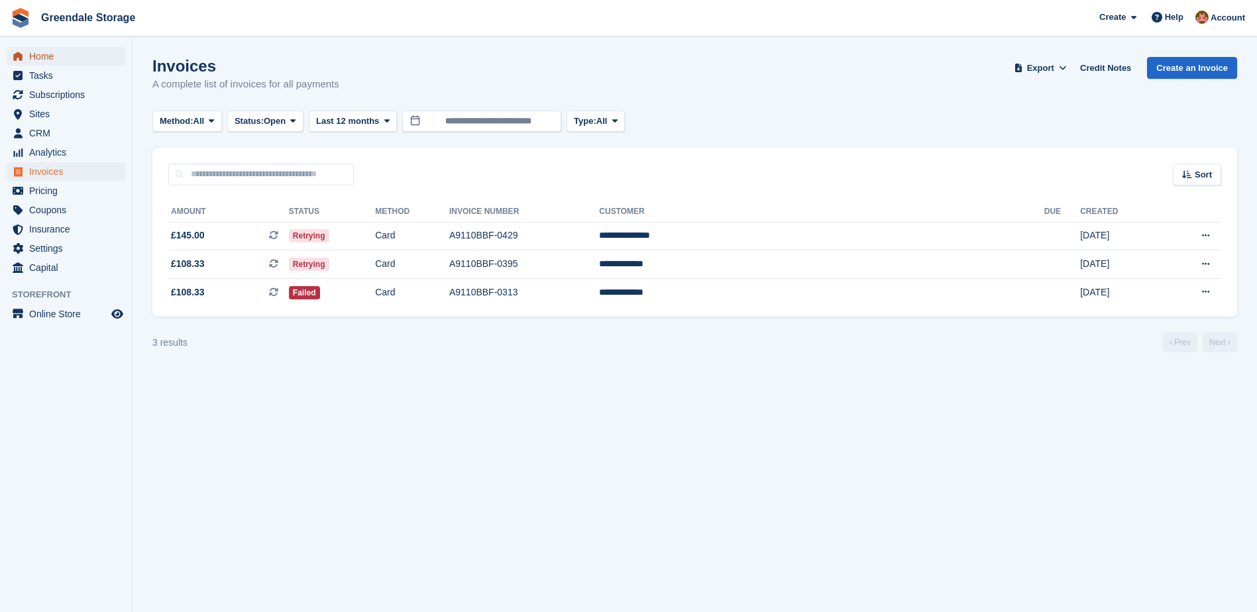
click at [42, 54] on span "Home" at bounding box center [69, 56] width 80 height 19
